Goal: Find specific page/section: Find specific page/section

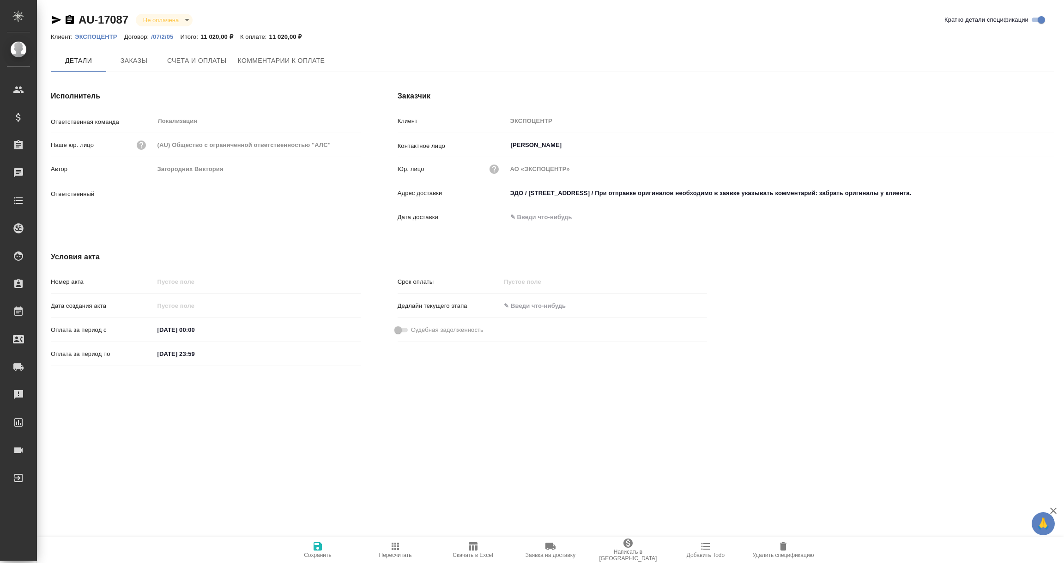
type input "Валяева Анна"
click at [54, 18] on icon "button" at bounding box center [57, 20] width 10 height 8
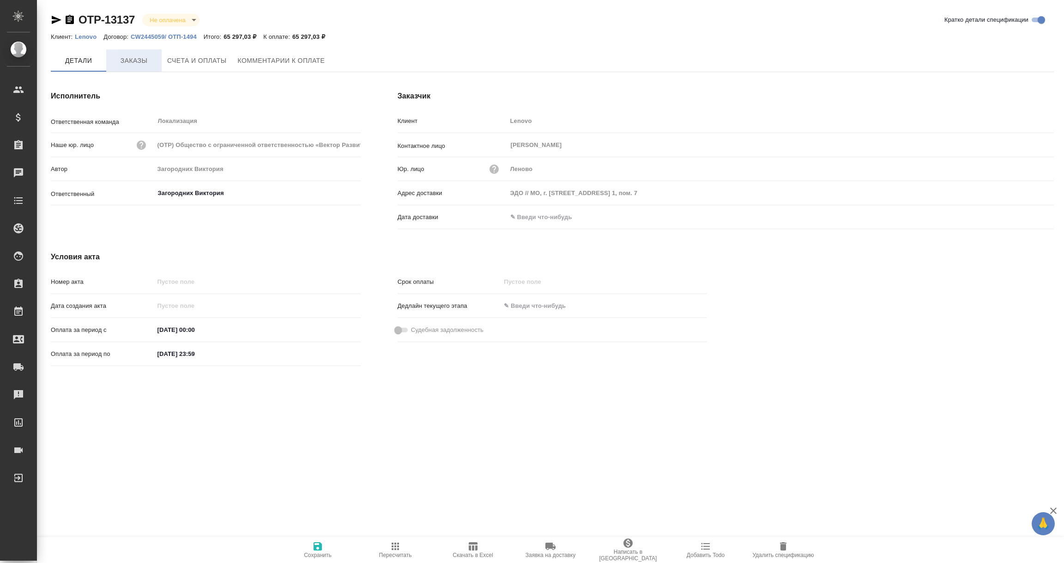
drag, startPoint x: 0, startPoint y: 0, endPoint x: 132, endPoint y: 65, distance: 147.1
click at [132, 65] on span "Заказы" at bounding box center [134, 61] width 44 height 12
click at [533, 219] on input "text" at bounding box center [547, 216] width 81 height 13
click at [1025, 219] on icon "button" at bounding box center [1027, 217] width 11 height 11
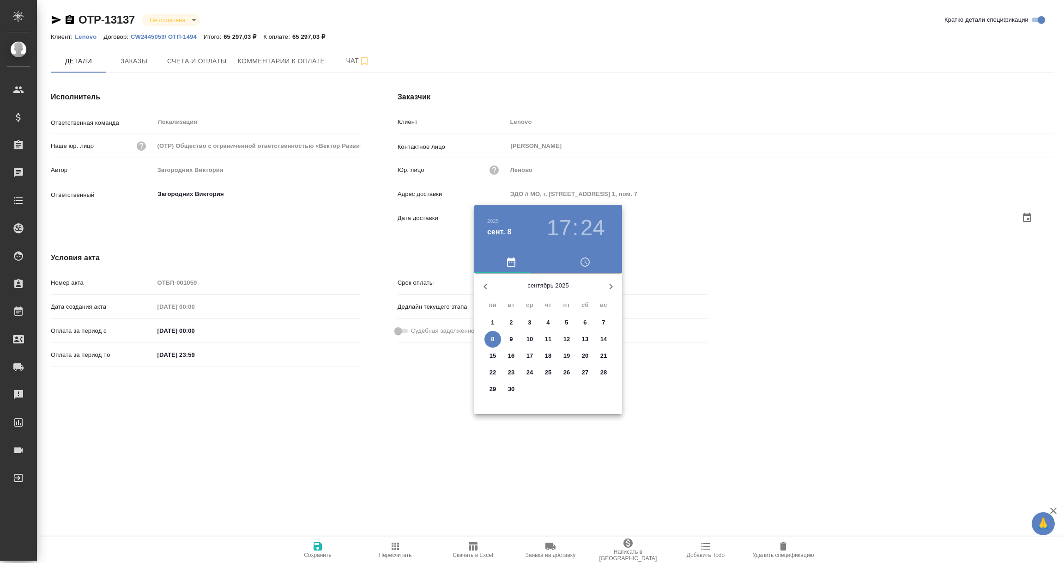
click at [491, 340] on p "8" at bounding box center [492, 338] width 3 height 9
type input "08.09.2025 17:24"
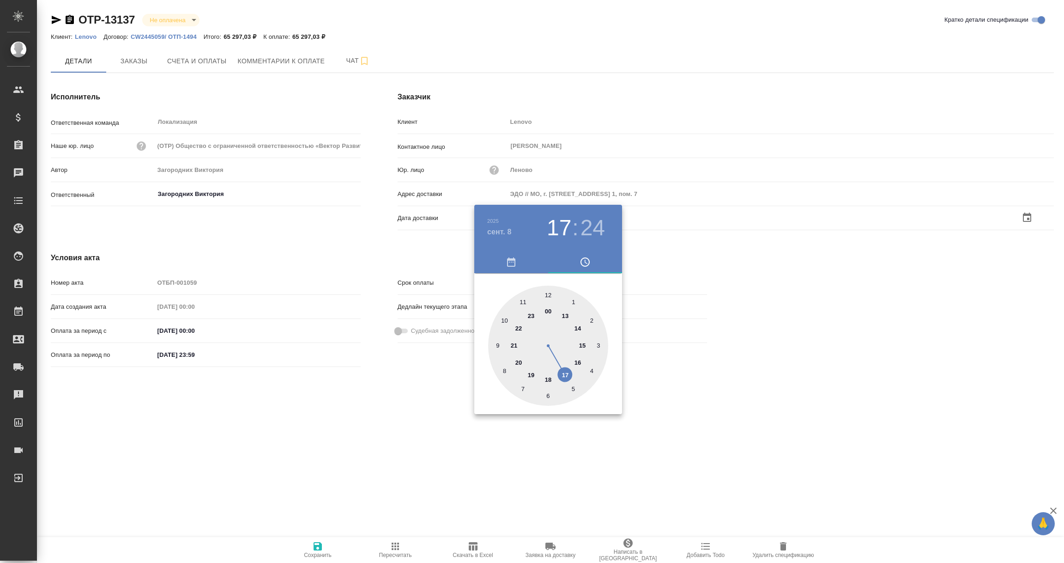
click at [395, 401] on div at bounding box center [532, 281] width 1064 height 563
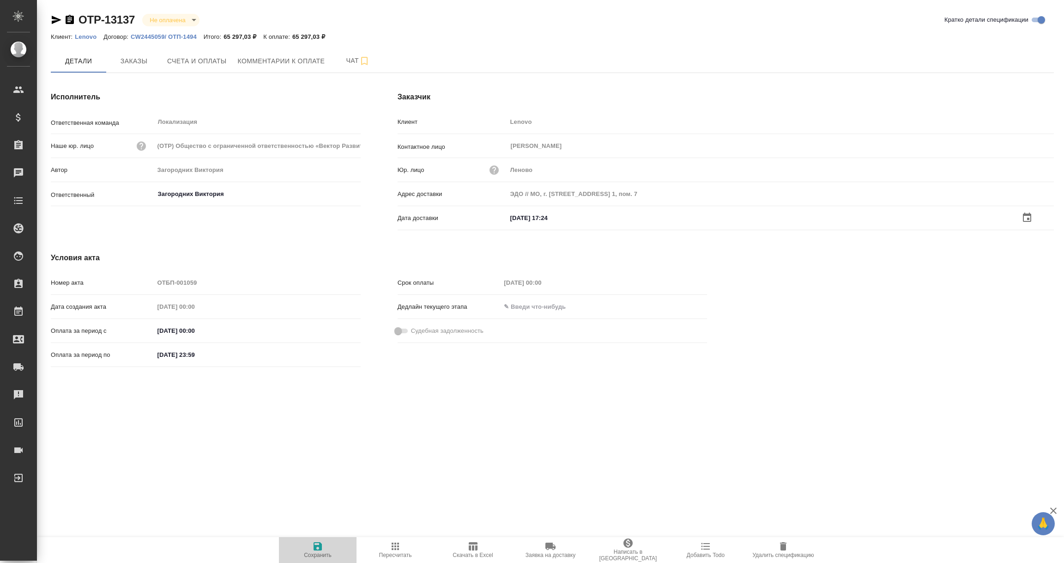
click at [318, 546] on icon "button" at bounding box center [318, 546] width 8 height 8
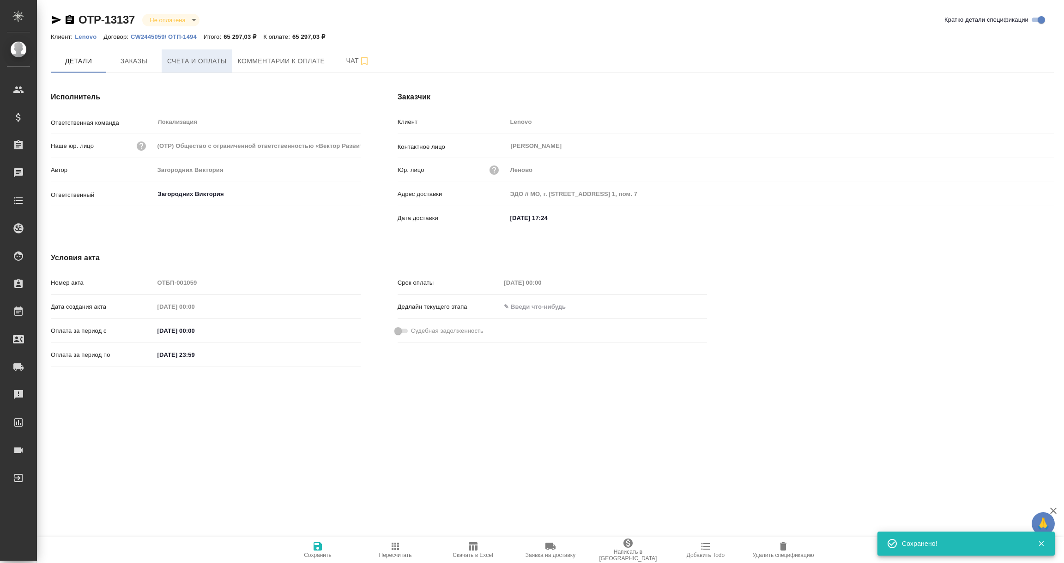
click at [176, 61] on span "Счета и оплаты" at bounding box center [197, 61] width 60 height 12
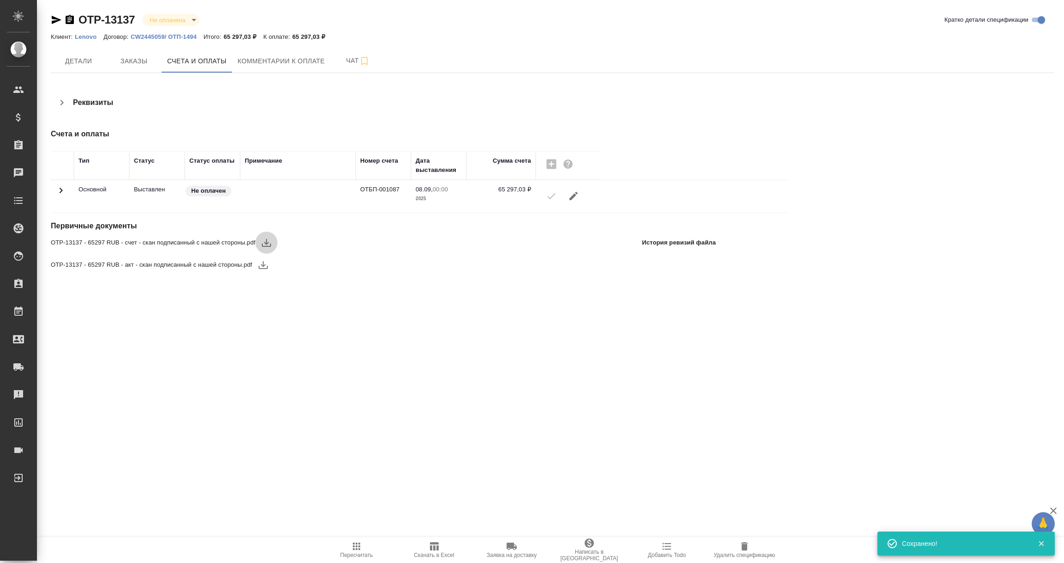
click at [267, 245] on icon "button" at bounding box center [266, 242] width 11 height 11
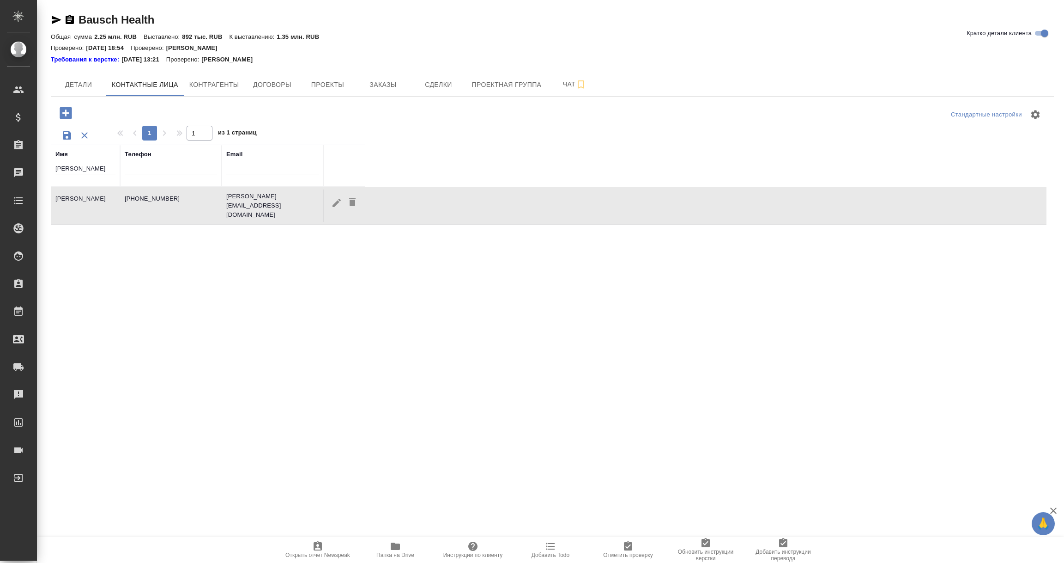
select select "RU"
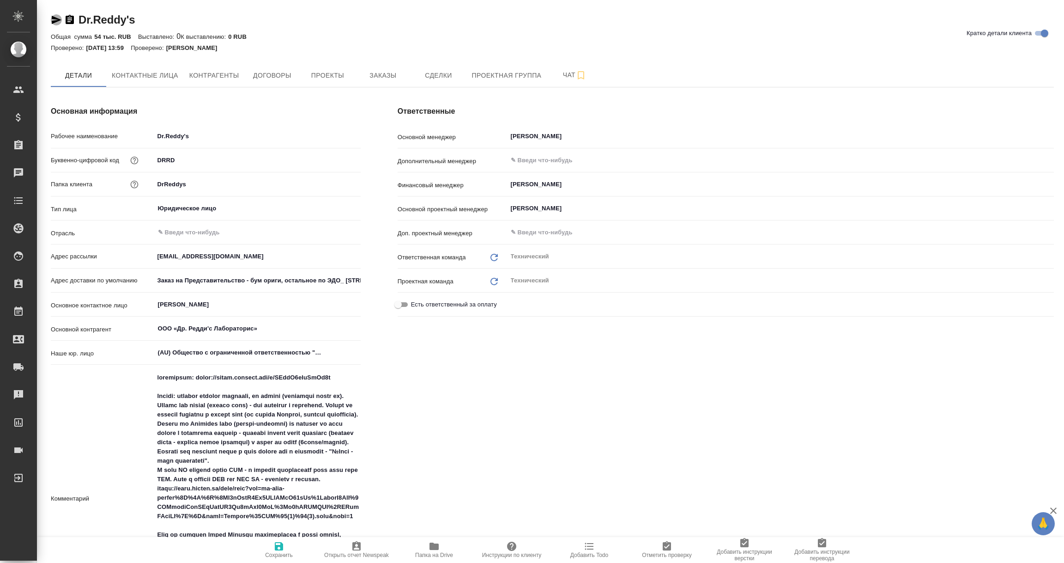
click at [54, 20] on icon "button" at bounding box center [57, 20] width 10 height 8
